Goal: Task Accomplishment & Management: Complete application form

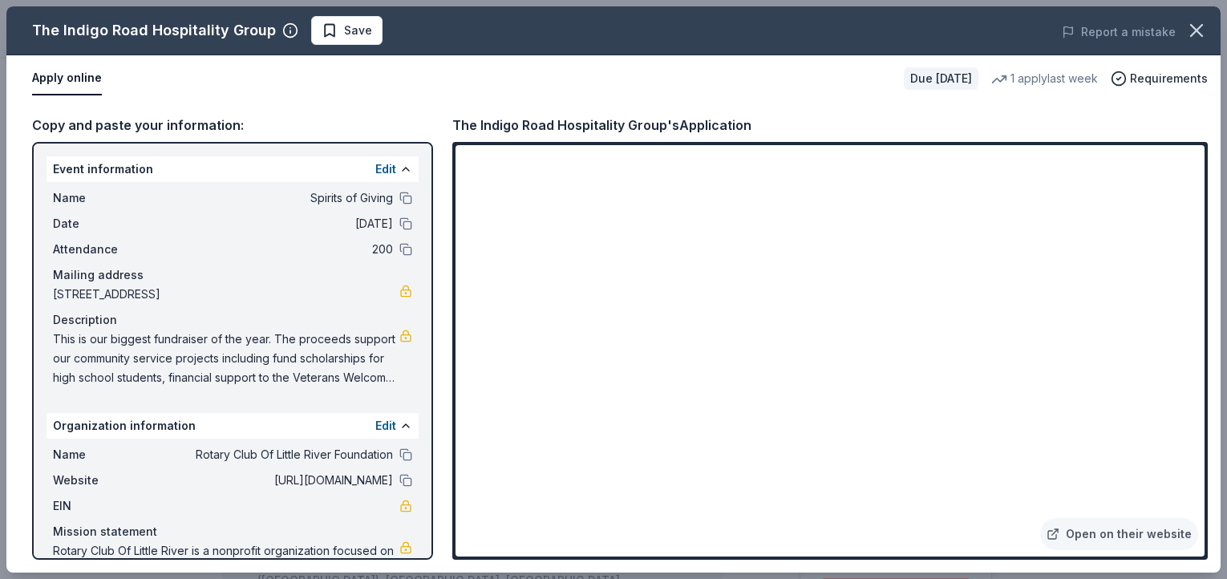
scroll to position [382, 0]
click at [347, 30] on span "Save" at bounding box center [358, 30] width 28 height 19
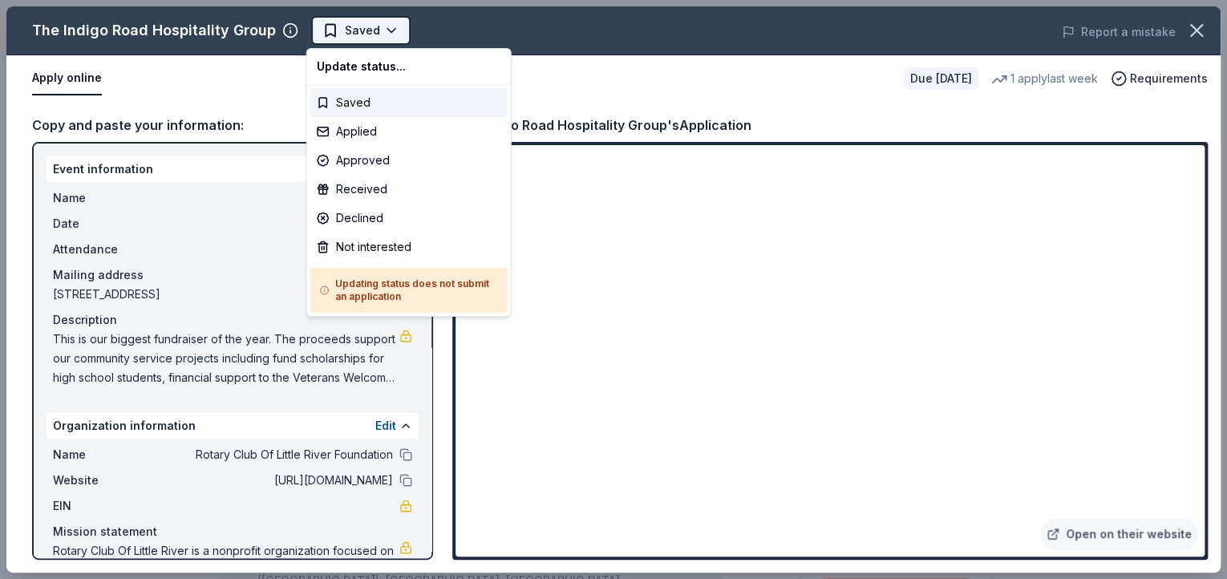
click at [382, 26] on body "Spirits of Giving Earn Rewards Due in 121 days Share The Indigo Road Hospitalit…" at bounding box center [607, 289] width 1215 height 579
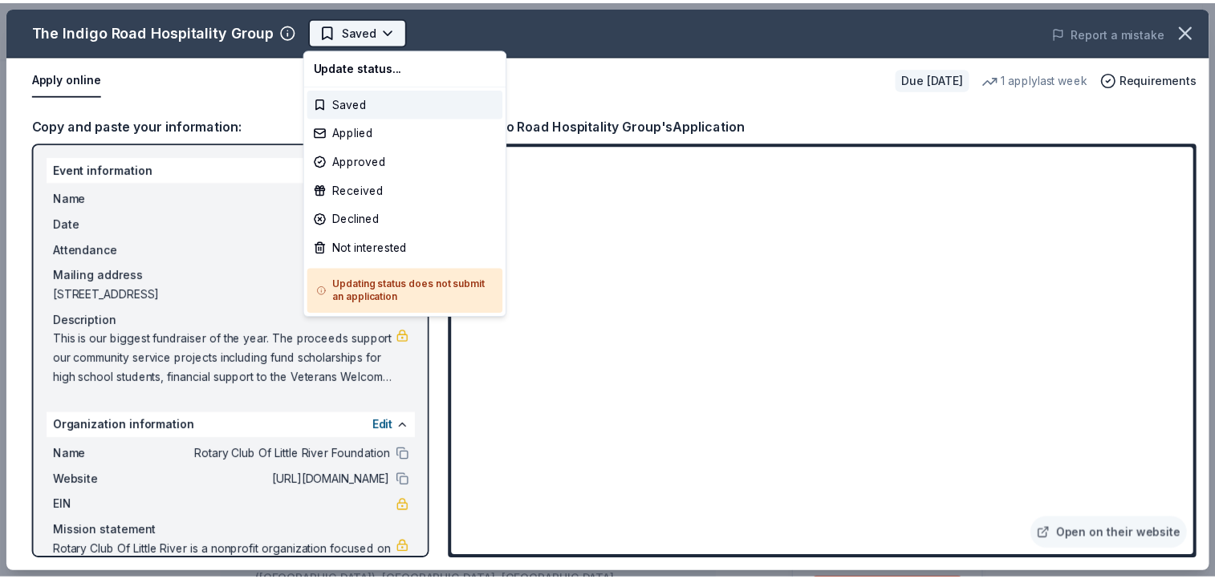
scroll to position [0, 0]
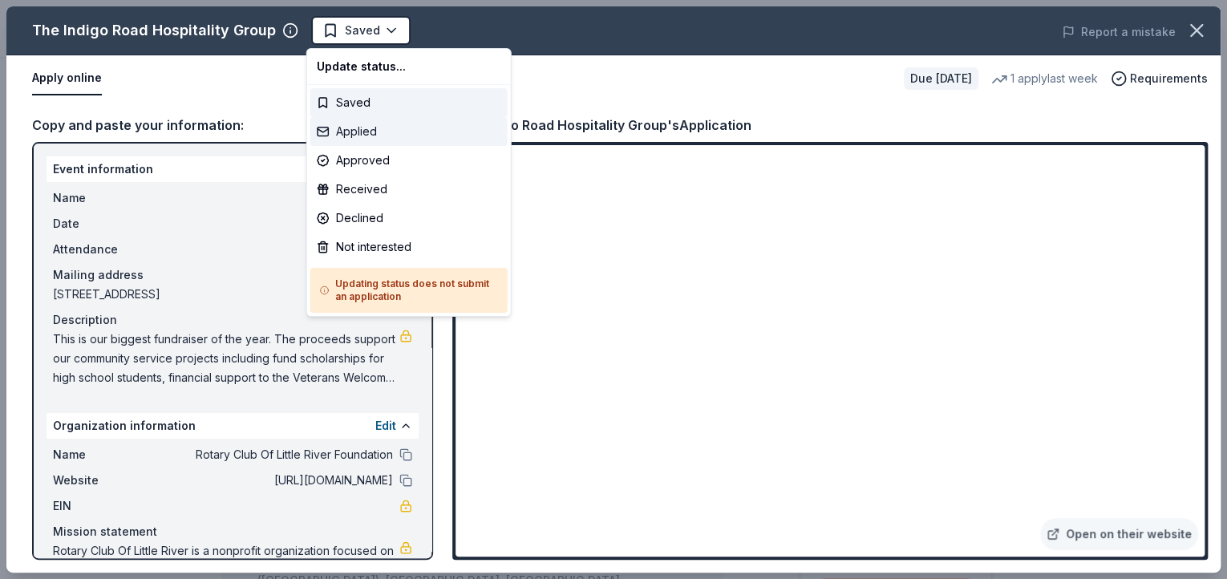
click at [339, 131] on div "Applied" at bounding box center [408, 131] width 197 height 29
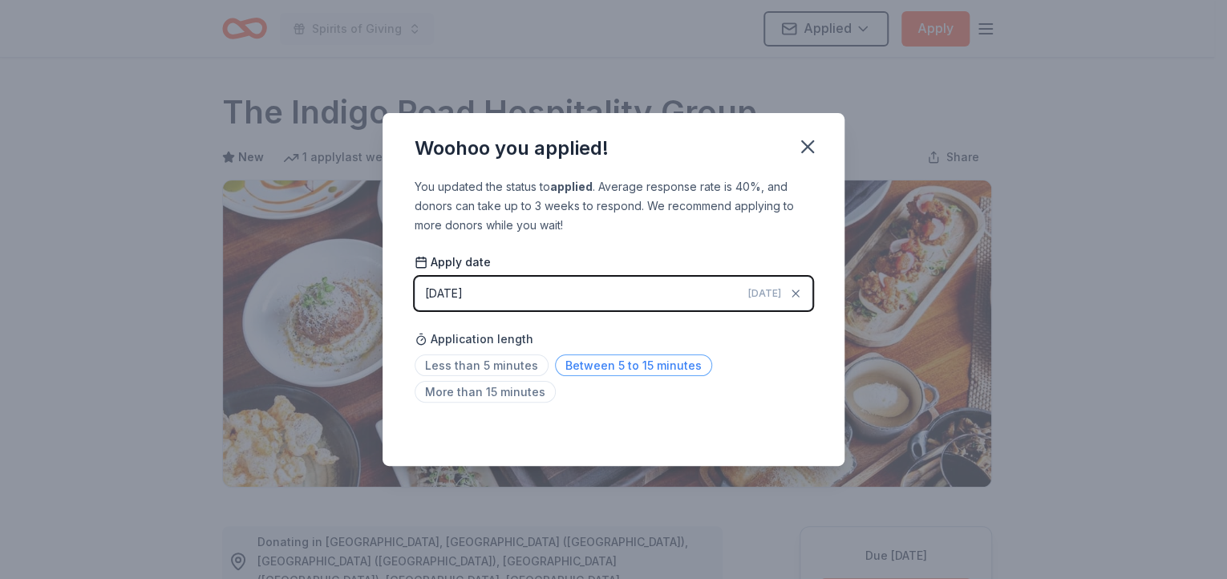
click at [639, 367] on span "Between 5 to 15 minutes" at bounding box center [633, 366] width 157 height 22
click at [805, 146] on icon "button" at bounding box center [807, 146] width 11 height 11
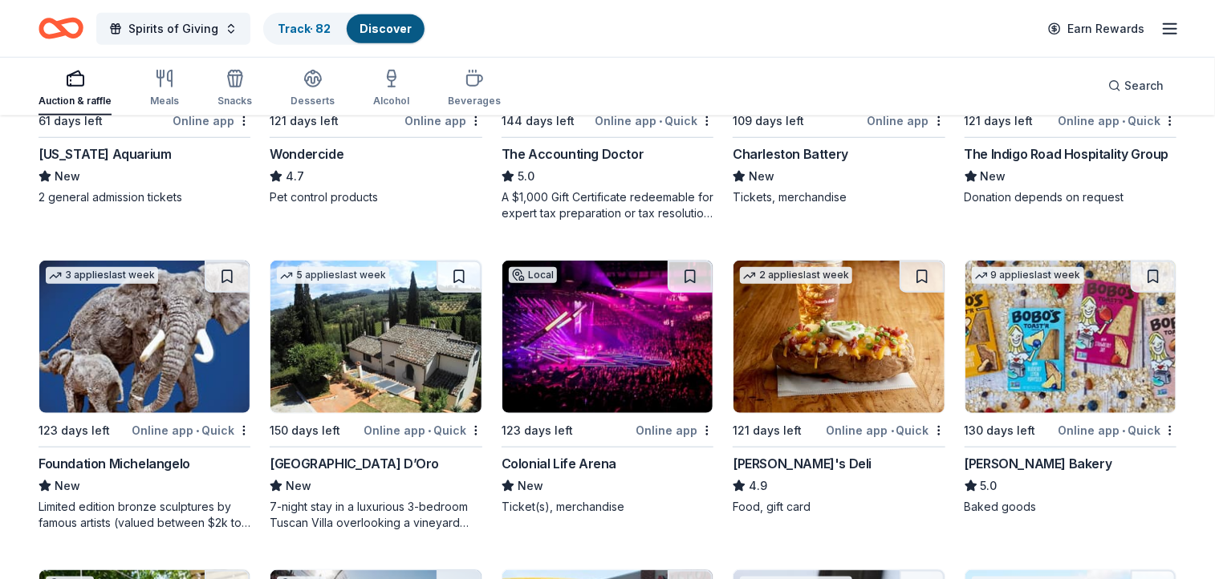
scroll to position [657, 0]
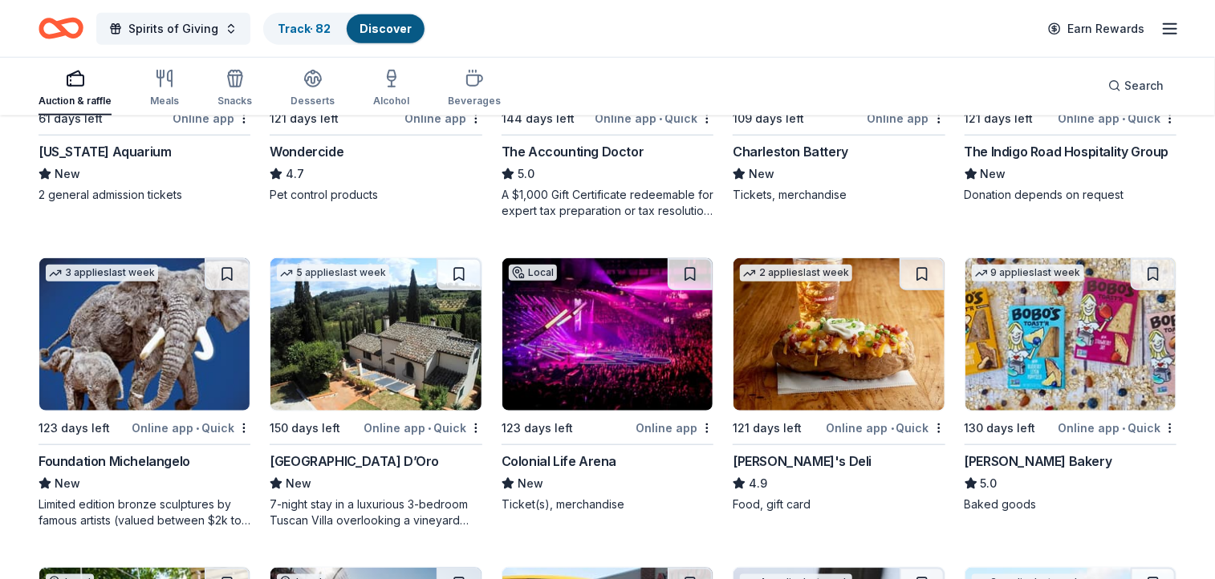
click at [1070, 349] on img at bounding box center [1070, 334] width 210 height 152
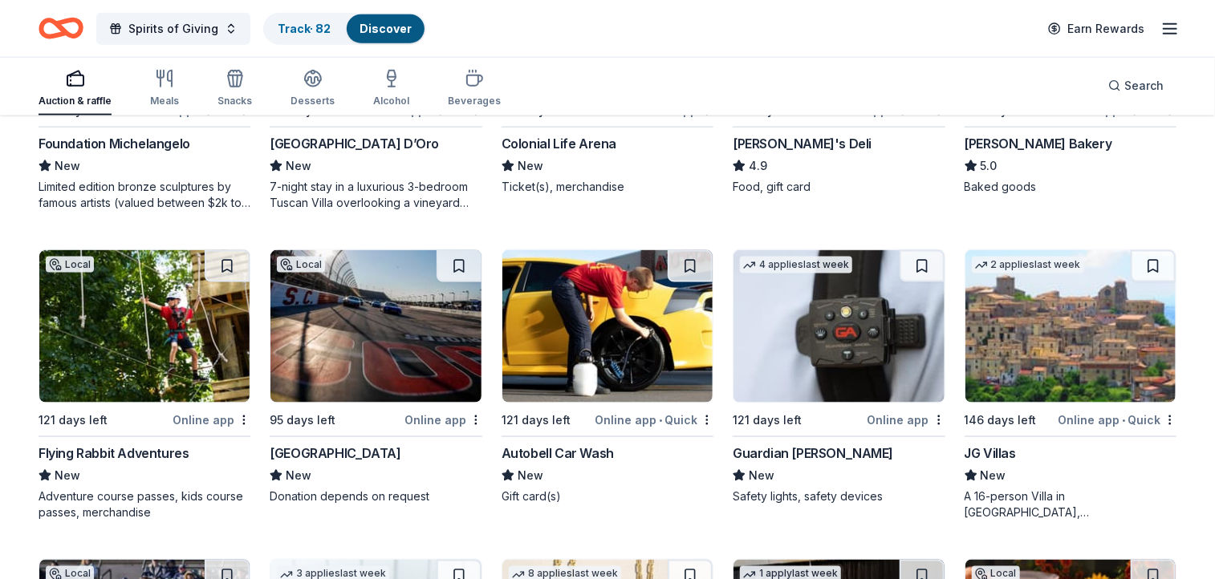
scroll to position [956, 0]
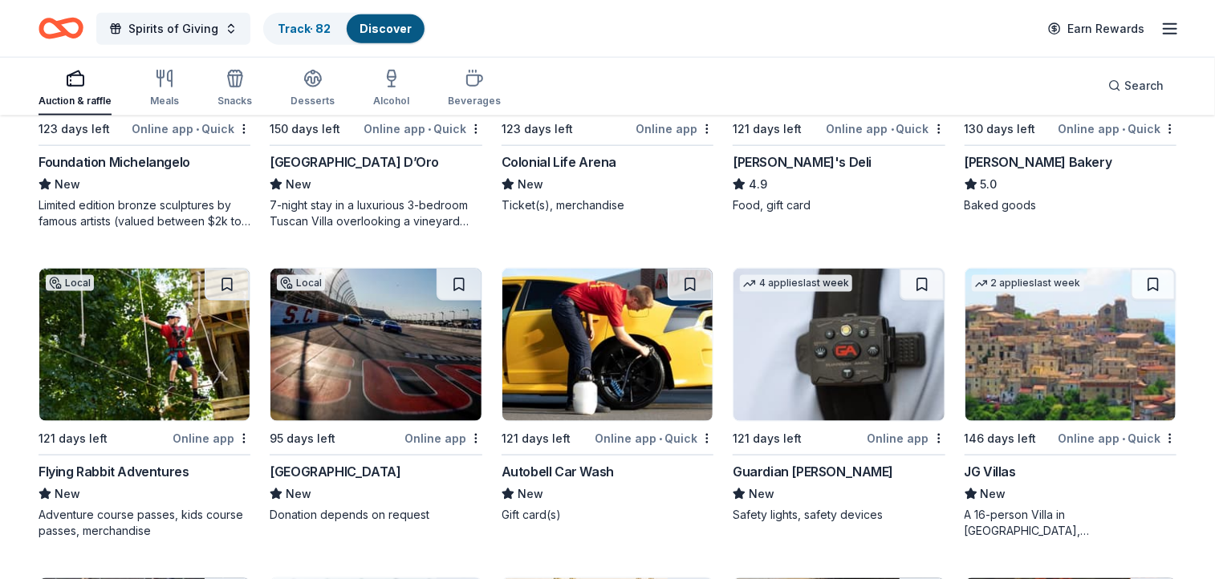
click at [152, 330] on img at bounding box center [144, 345] width 210 height 152
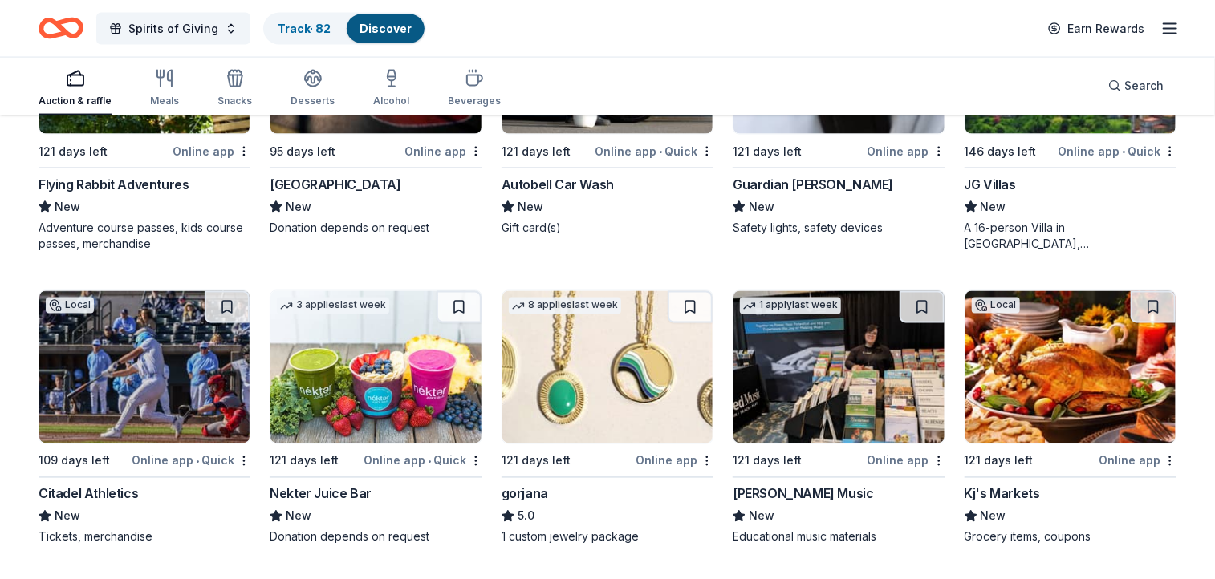
scroll to position [1228, 0]
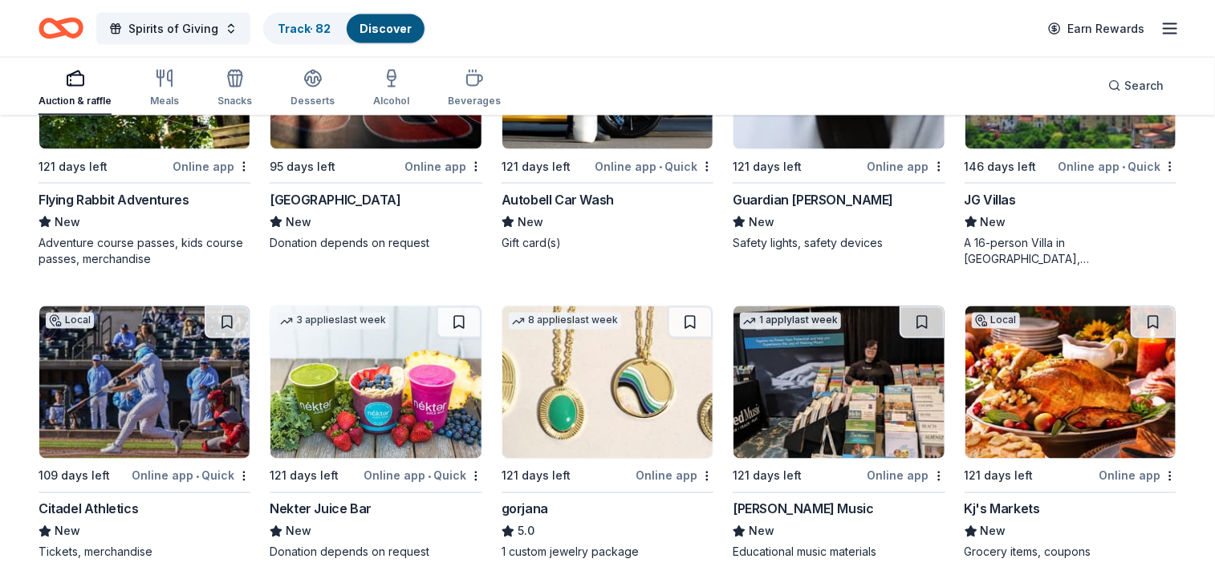
click at [598, 403] on img at bounding box center [607, 382] width 210 height 152
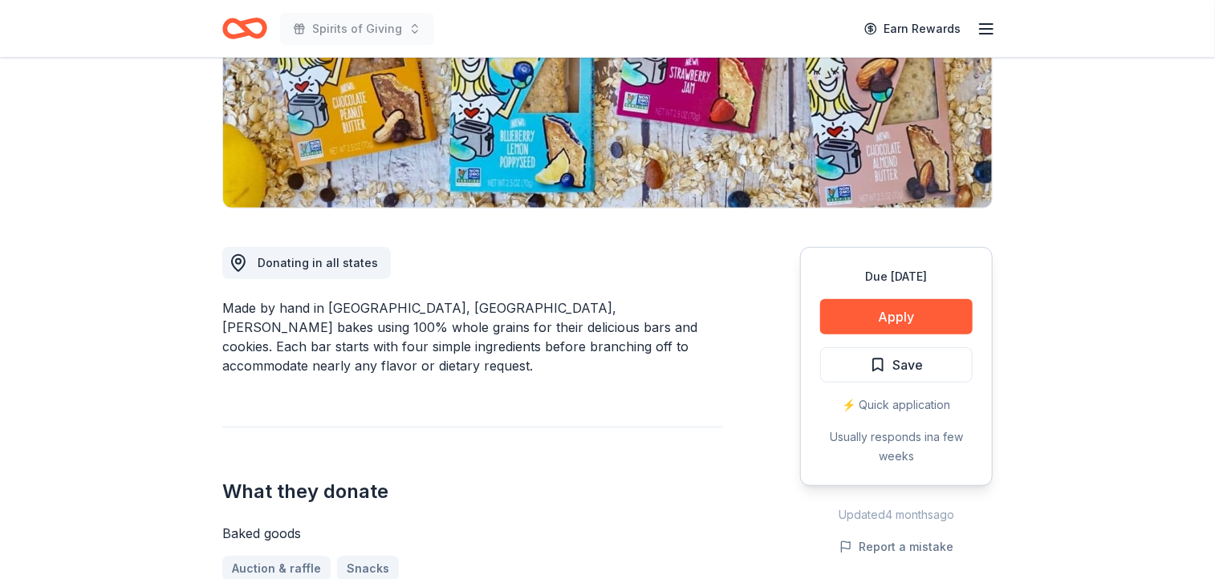
scroll to position [319, 0]
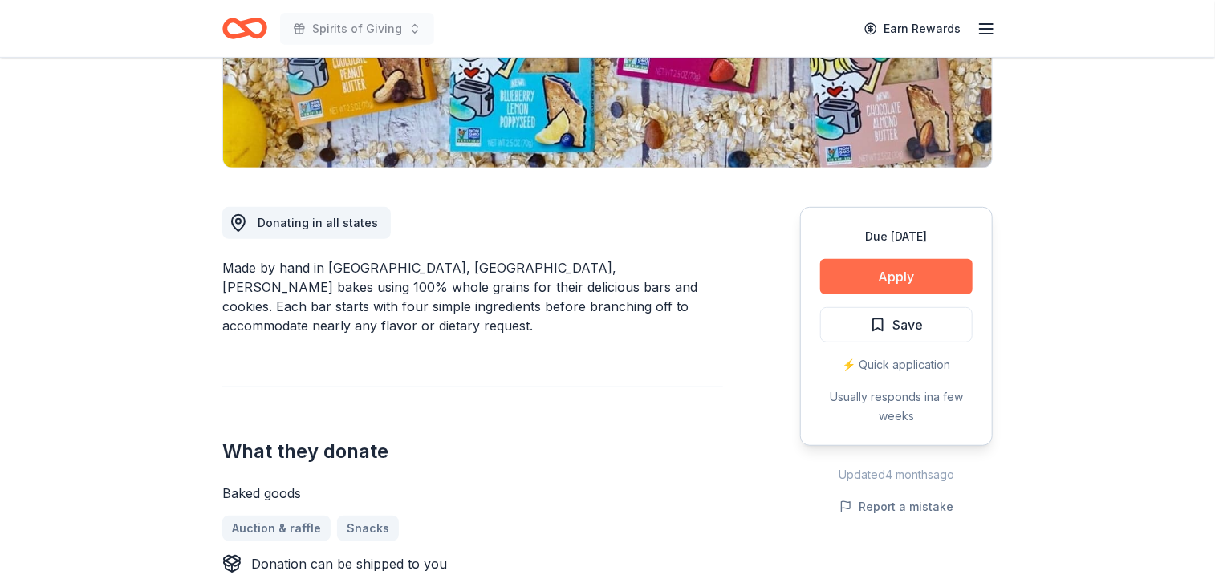
click at [893, 270] on button "Apply" at bounding box center [896, 276] width 152 height 35
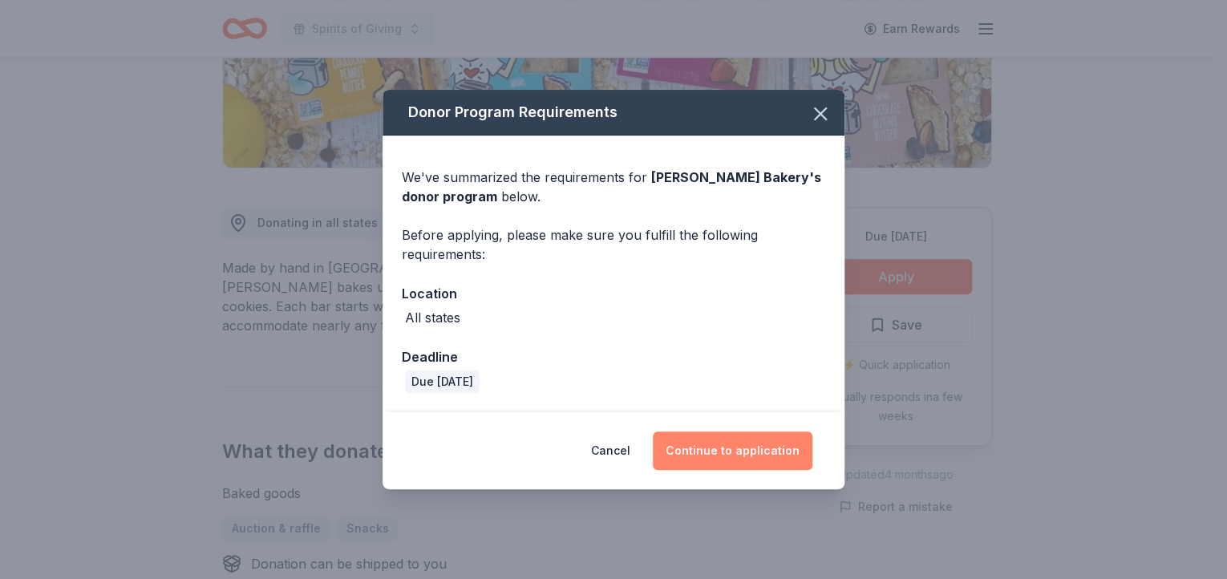
click at [737, 455] on button "Continue to application" at bounding box center [733, 451] width 160 height 39
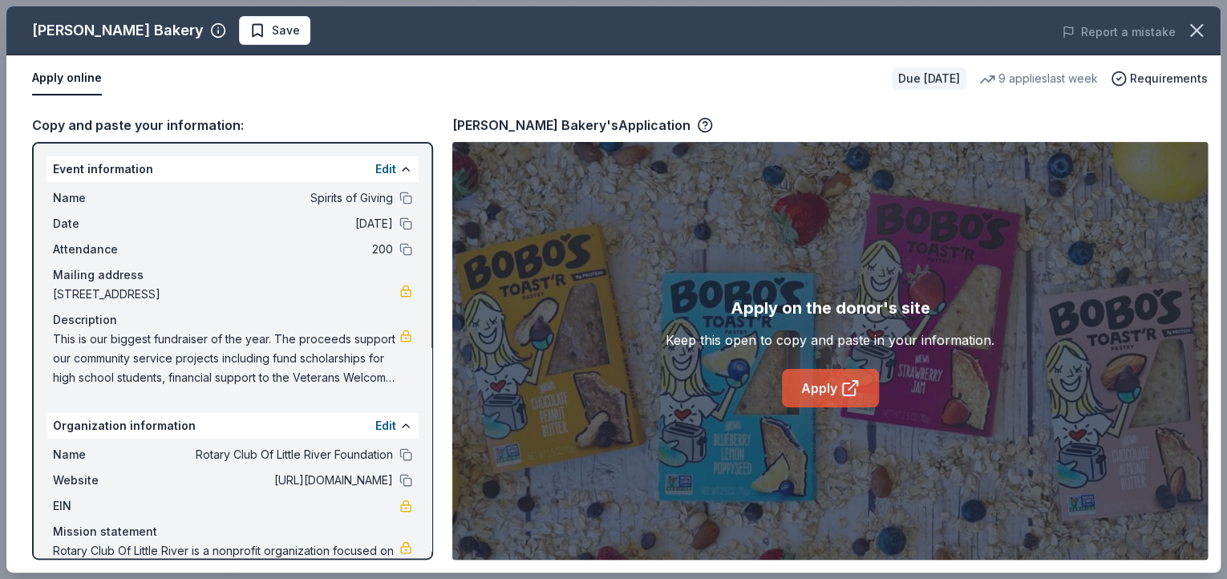
click at [830, 389] on link "Apply" at bounding box center [830, 388] width 97 height 39
click at [1193, 35] on icon "button" at bounding box center [1197, 30] width 22 height 22
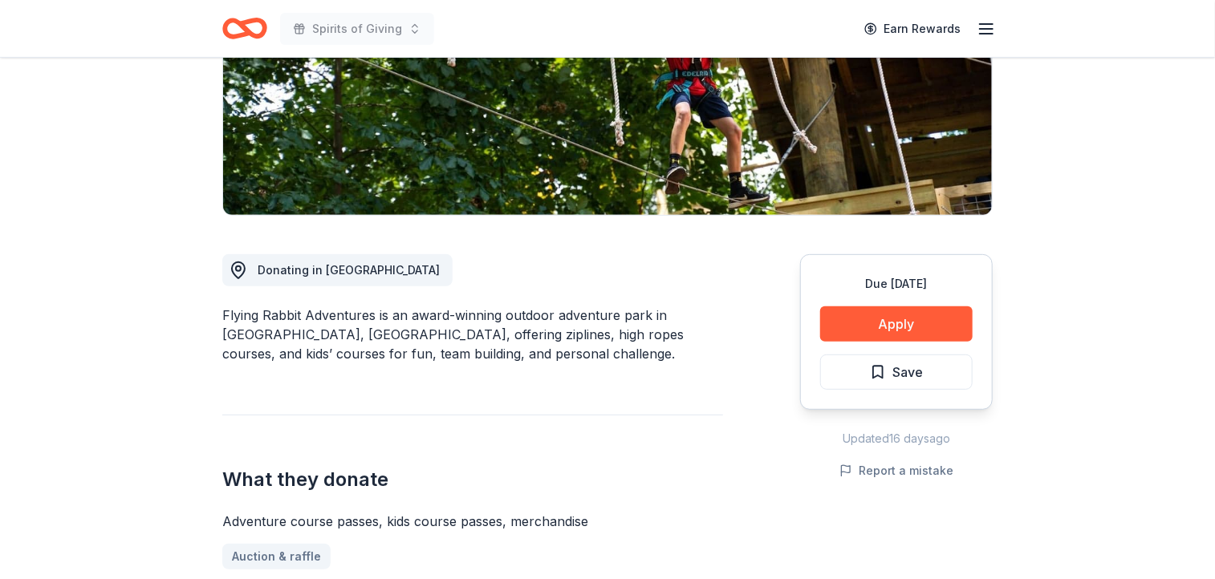
scroll to position [274, 0]
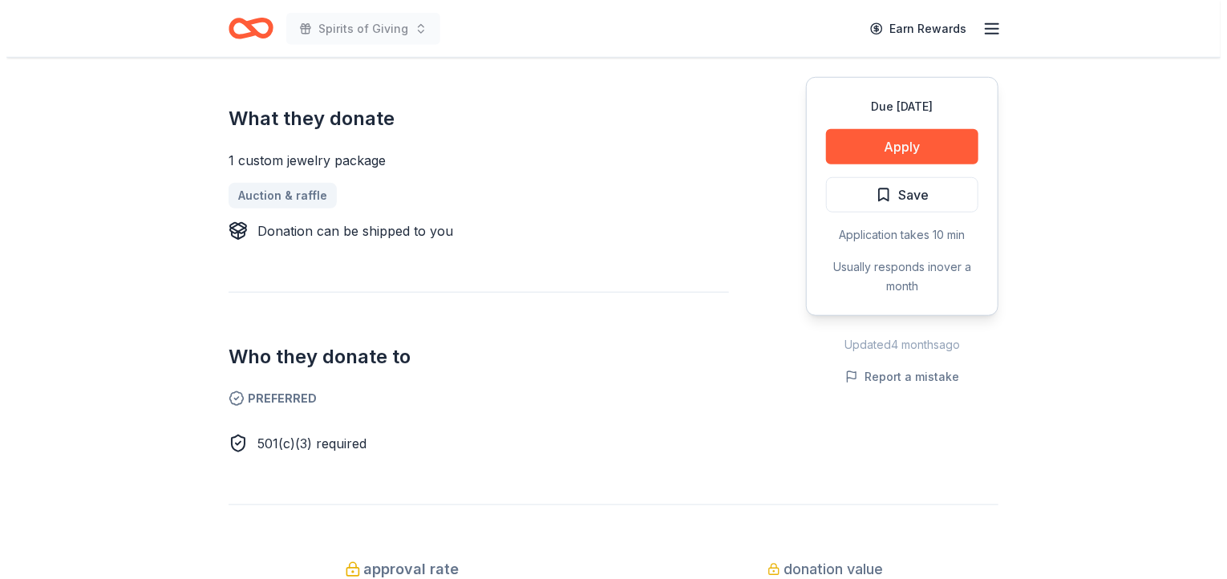
scroll to position [617, 0]
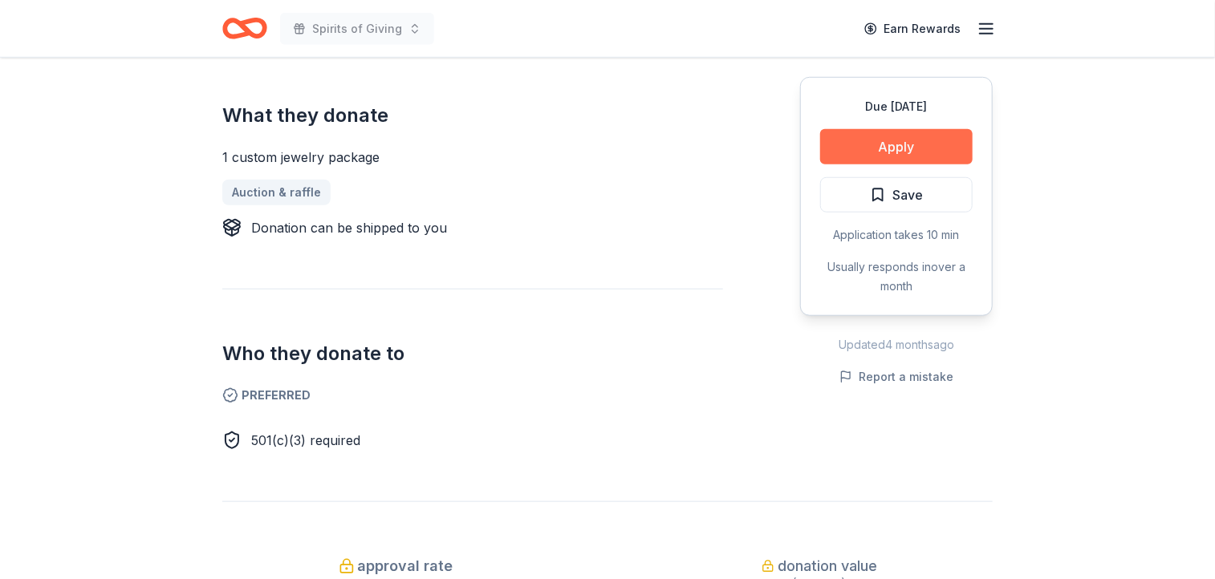
click at [905, 152] on button "Apply" at bounding box center [896, 146] width 152 height 35
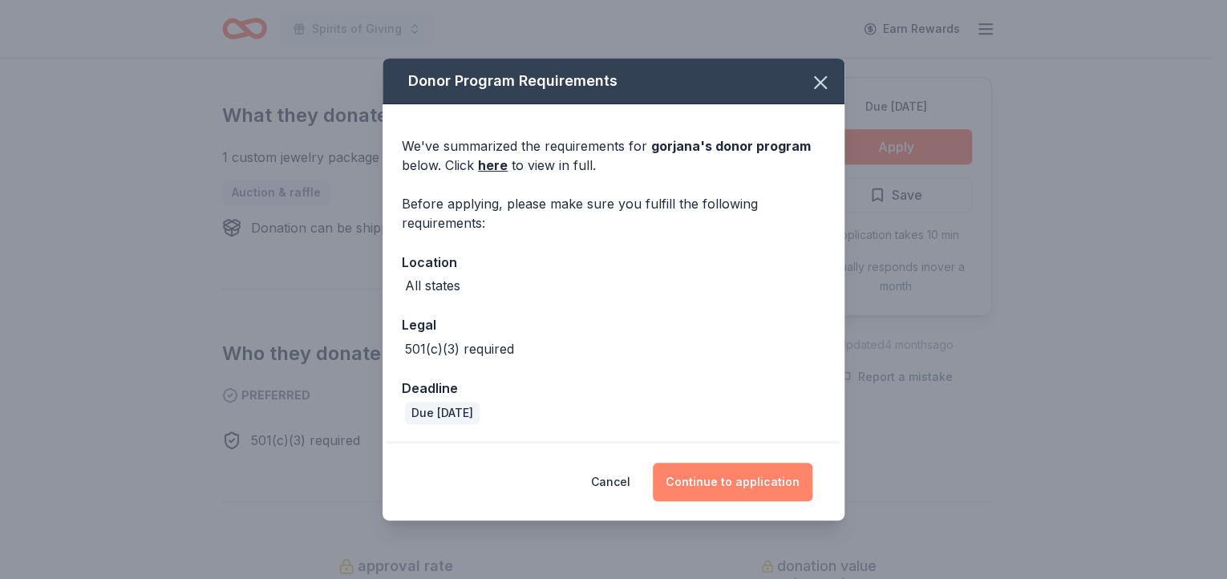
click at [733, 487] on button "Continue to application" at bounding box center [733, 482] width 160 height 39
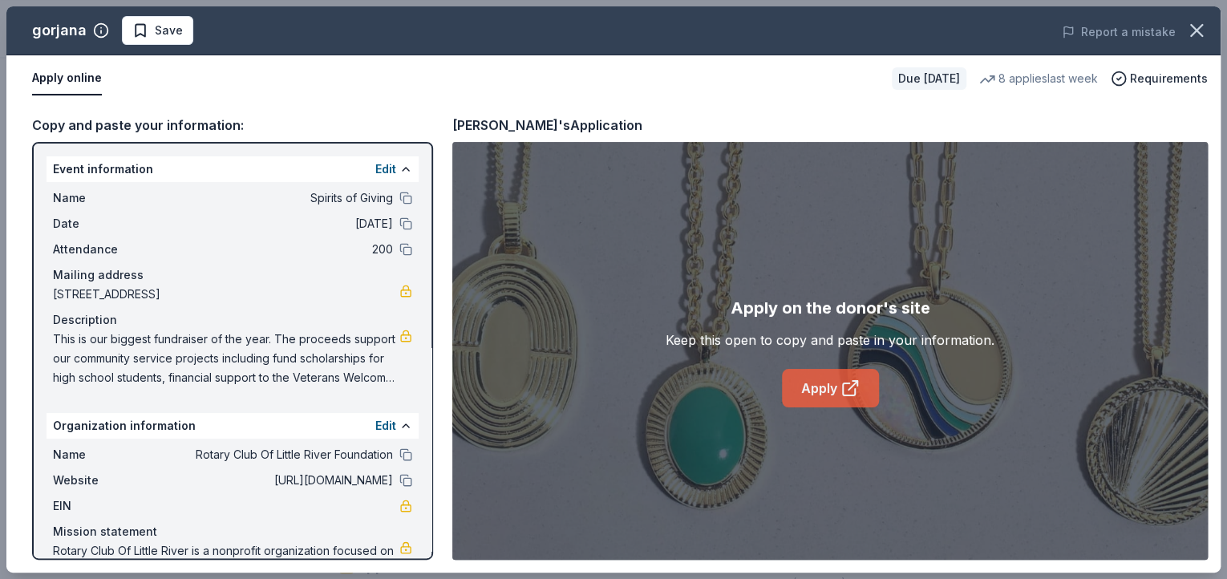
click at [837, 387] on link "Apply" at bounding box center [830, 388] width 97 height 39
